Goal: Transaction & Acquisition: Purchase product/service

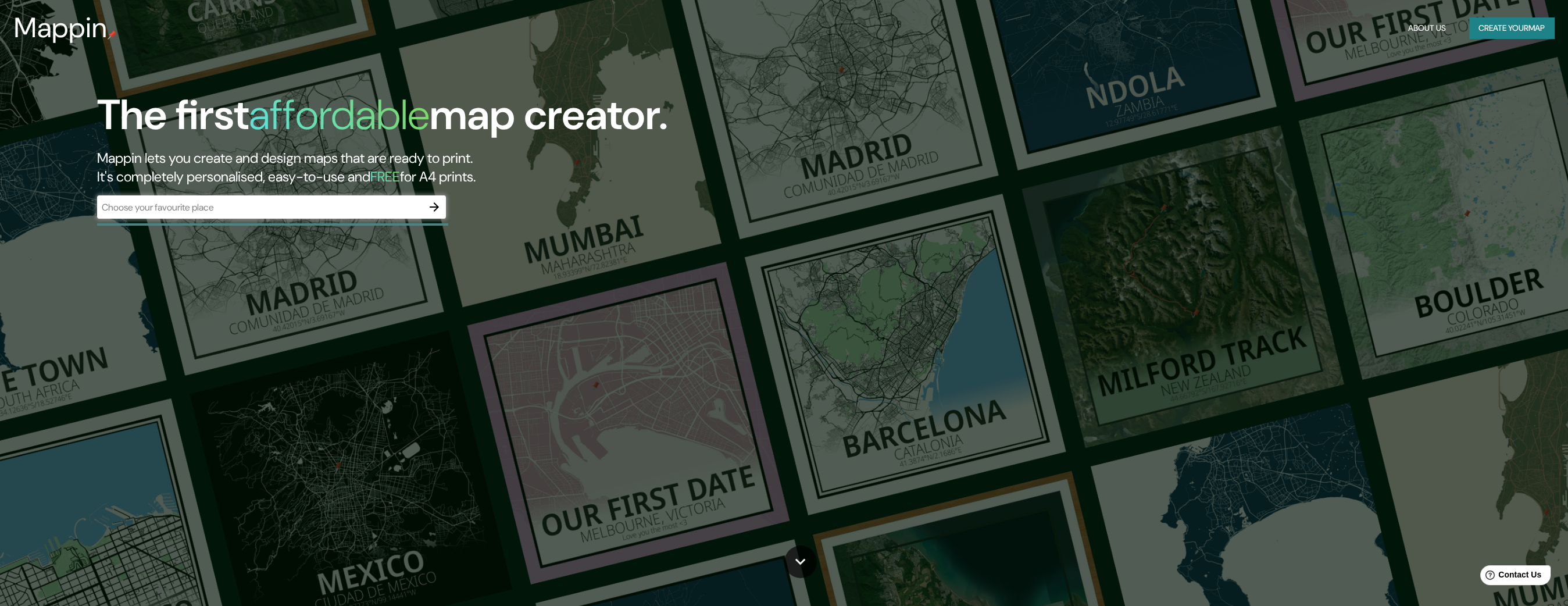
click at [1516, 11] on div "Mappin About Us Create your map" at bounding box center [784, 27] width 1568 height 37
click at [1514, 24] on button "Create your map" at bounding box center [1512, 28] width 85 height 21
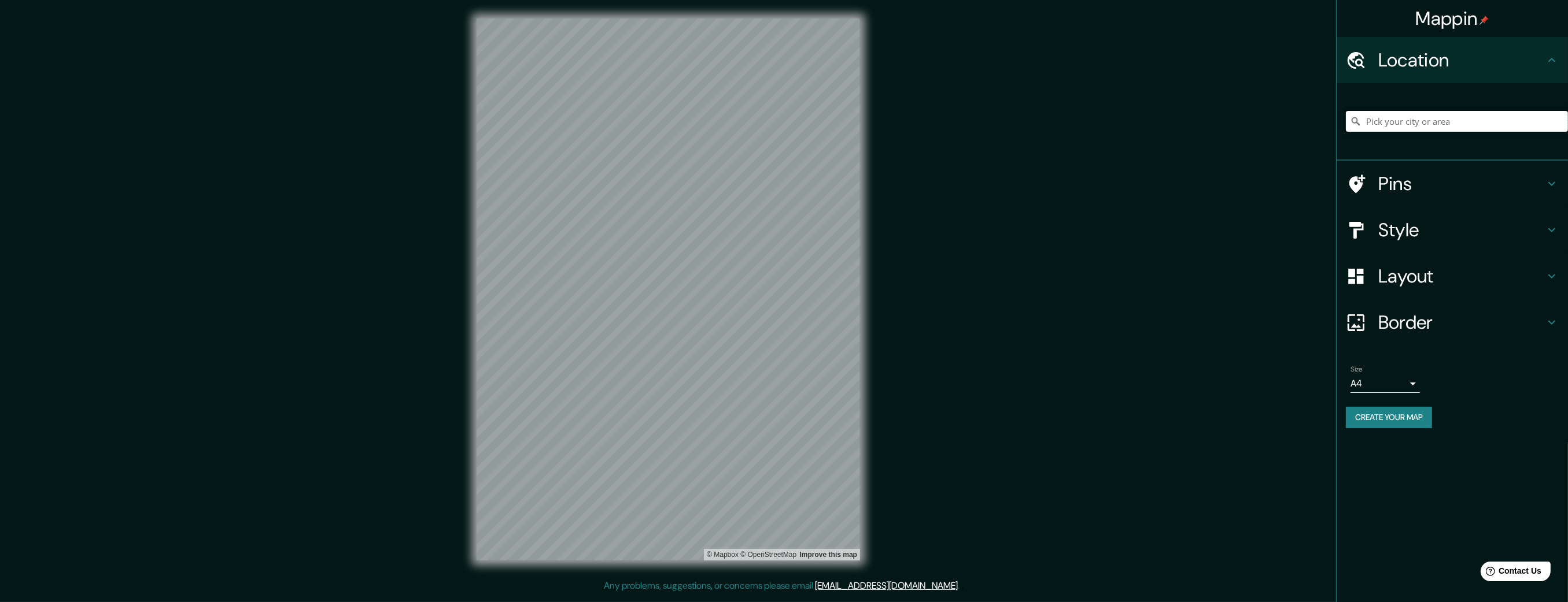
click at [1445, 121] on input "Pick your city or area" at bounding box center [1456, 121] width 222 height 20
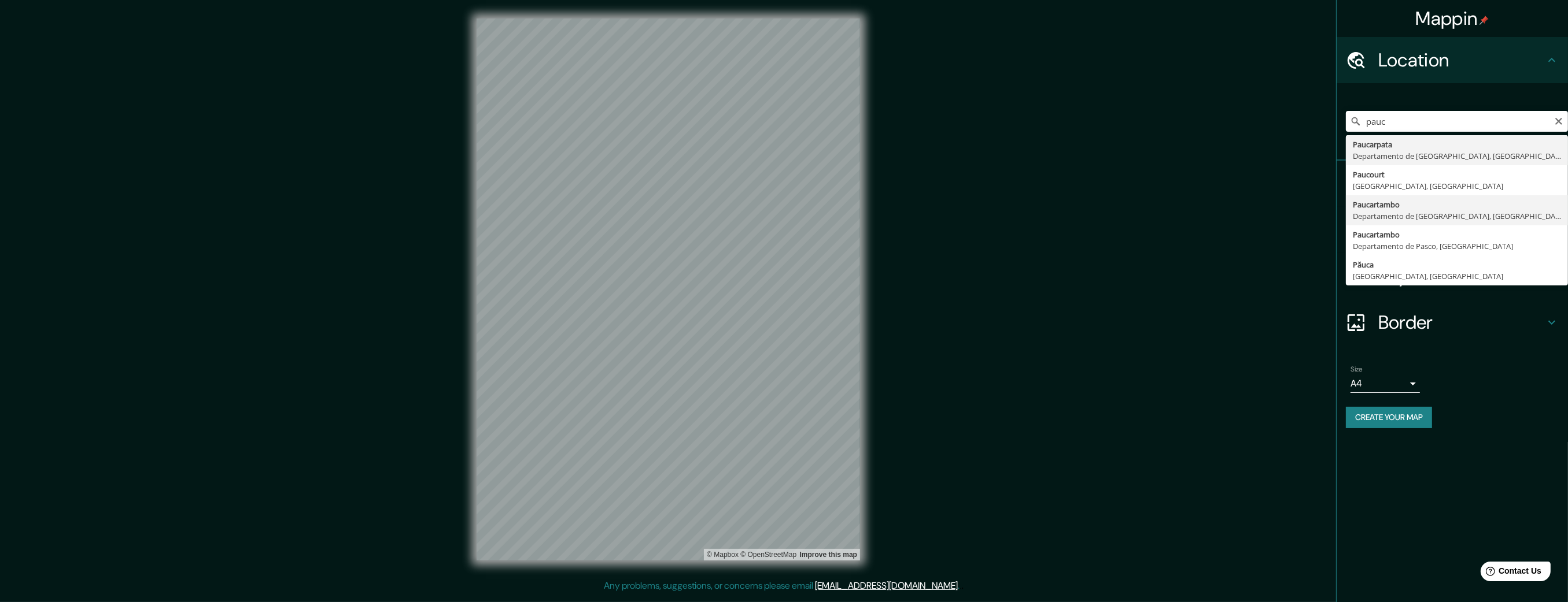
type input "Paucartambo, [GEOGRAPHIC_DATA], [GEOGRAPHIC_DATA]"
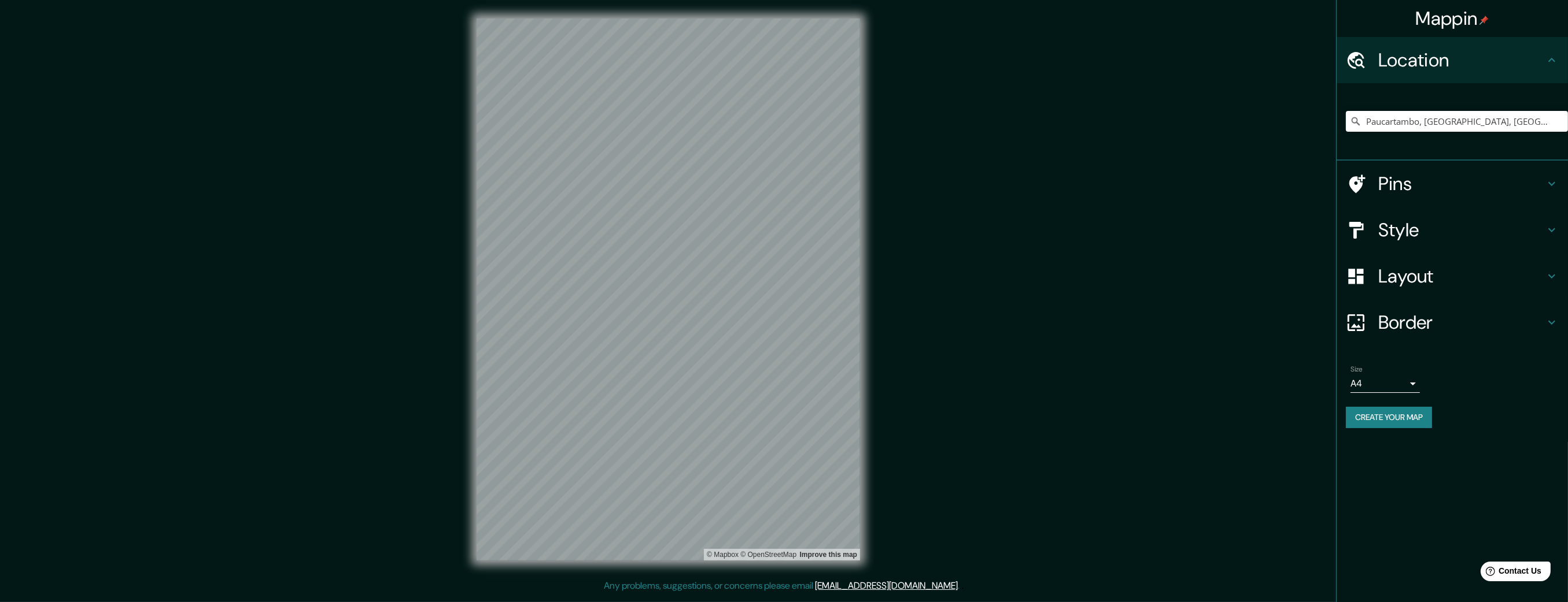
click at [1405, 228] on h4 "Style" at bounding box center [1462, 230] width 167 height 23
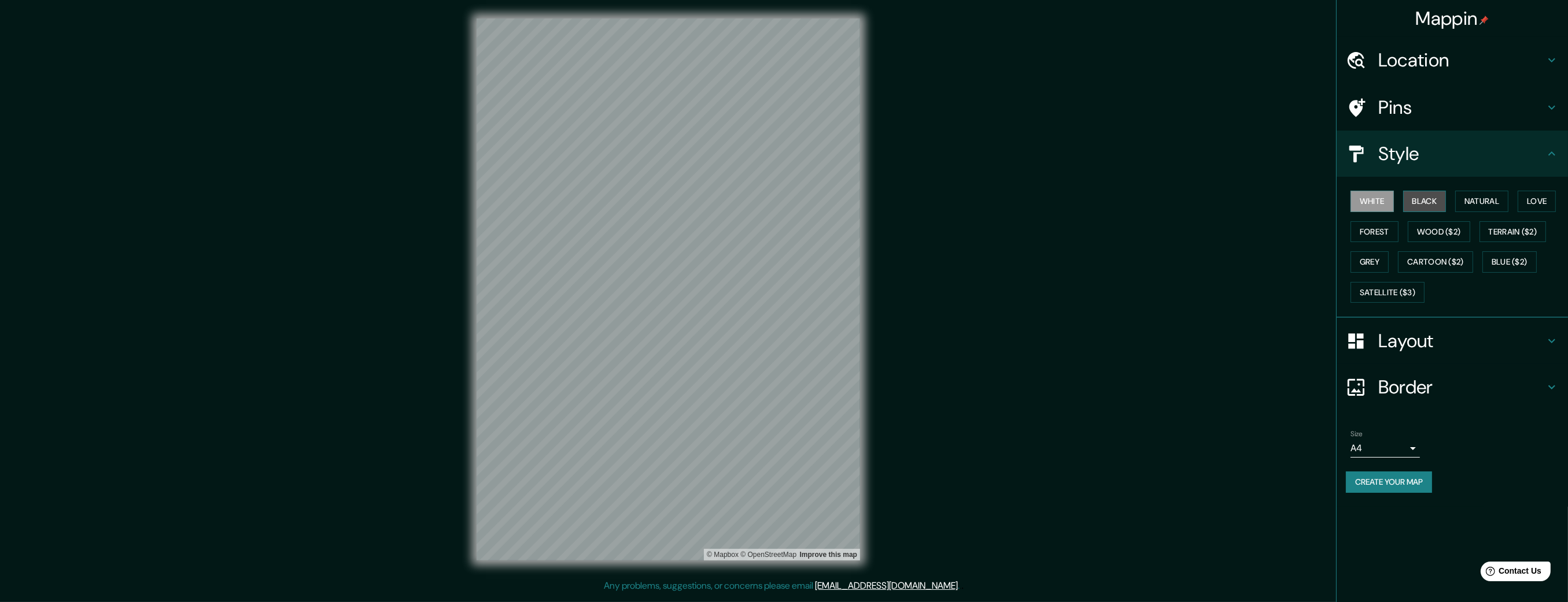
click at [1424, 205] on button "Black" at bounding box center [1425, 202] width 43 height 21
click at [1424, 485] on button "Create your map" at bounding box center [1389, 482] width 86 height 21
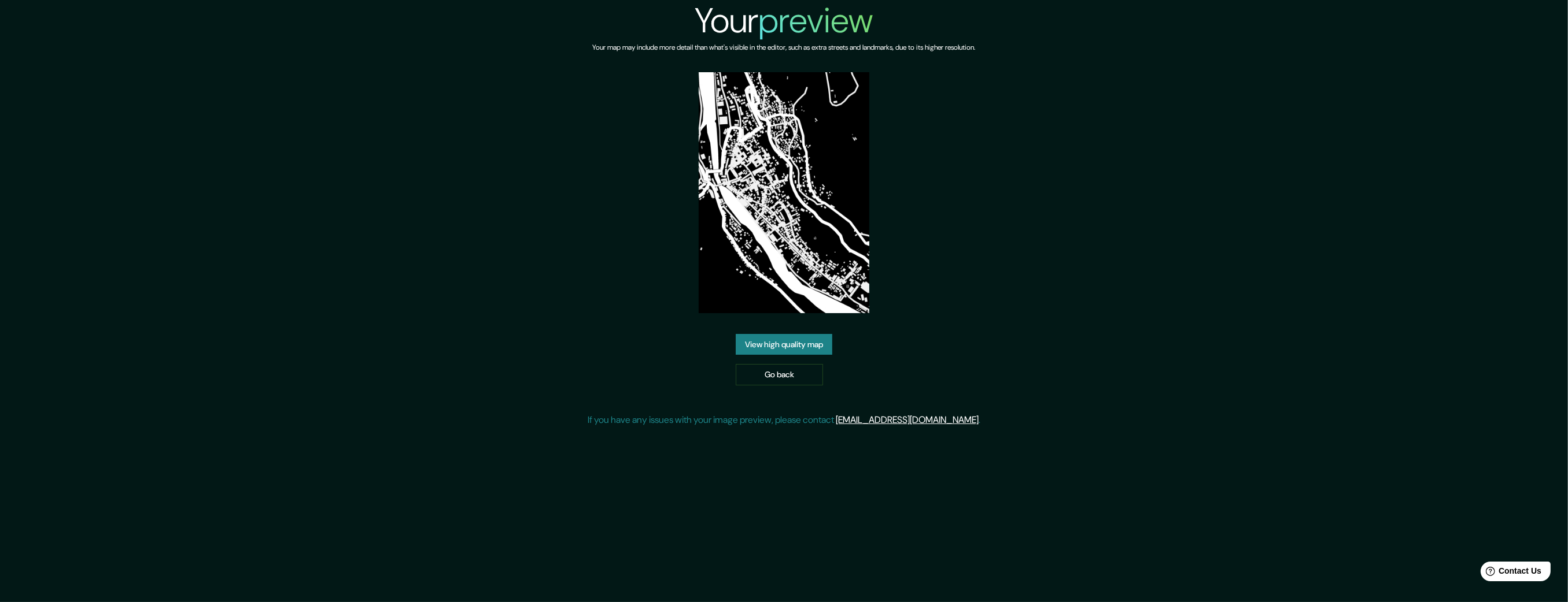
click at [800, 342] on link "View high quality map" at bounding box center [784, 345] width 96 height 21
